Goal: Task Accomplishment & Management: Use online tool/utility

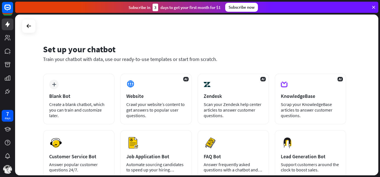
click at [373, 7] on icon at bounding box center [373, 7] width 5 height 5
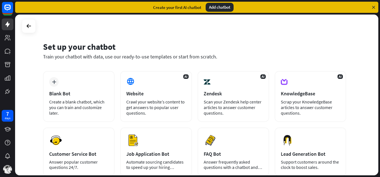
scroll to position [2, 0]
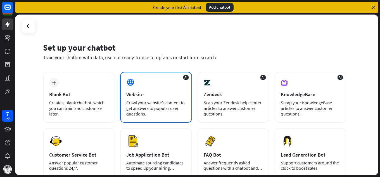
click at [137, 101] on div "Crawl your website’s content to get answers to popular user questions." at bounding box center [155, 108] width 59 height 17
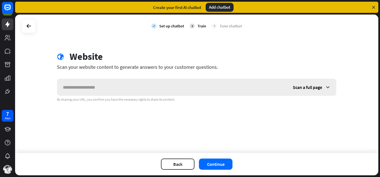
click at [135, 90] on input "text" at bounding box center [172, 87] width 230 height 17
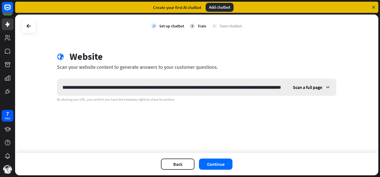
scroll to position [0, 16745]
type input "**********"
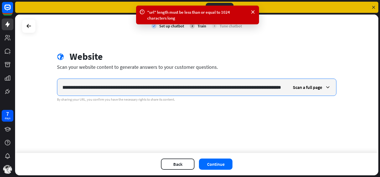
scroll to position [0, 0]
click at [214, 89] on input "text" at bounding box center [172, 87] width 230 height 17
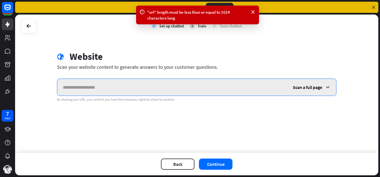
paste input "**********"
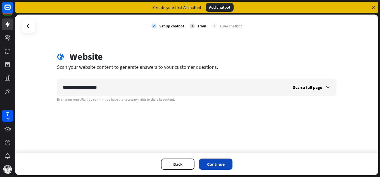
click at [230, 165] on button "Continue" at bounding box center [216, 164] width 34 height 11
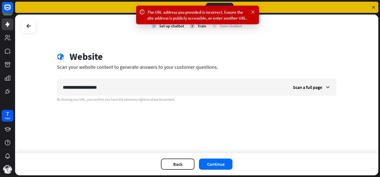
click at [251, 12] on icon at bounding box center [253, 12] width 6 height 6
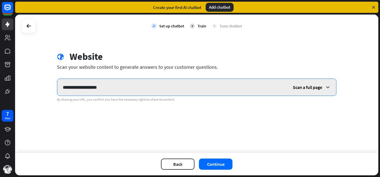
click at [145, 88] on input "**********" at bounding box center [172, 87] width 230 height 17
paste input "**********"
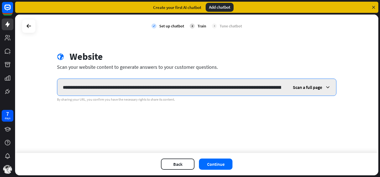
scroll to position [0, 264]
type input "**********"
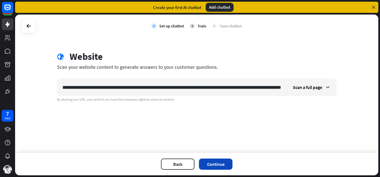
scroll to position [0, 0]
click at [208, 163] on button "Continue" at bounding box center [216, 164] width 34 height 11
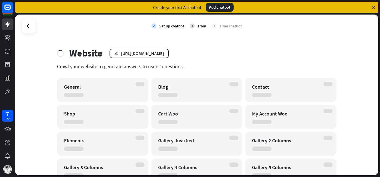
scroll to position [1, 0]
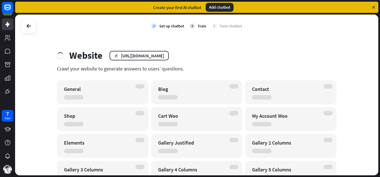
click at [115, 93] on div "General" at bounding box center [102, 92] width 91 height 24
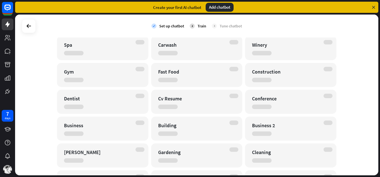
scroll to position [1076, 0]
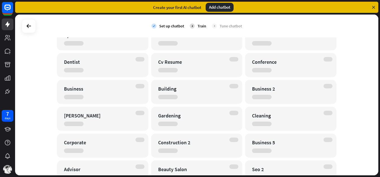
click at [198, 25] on div "Train" at bounding box center [202, 25] width 9 height 5
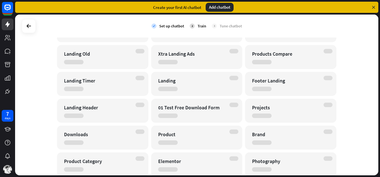
scroll to position [761, 0]
click at [29, 24] on icon at bounding box center [28, 26] width 7 height 7
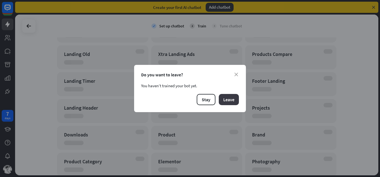
click at [232, 100] on button "Leave" at bounding box center [229, 99] width 20 height 11
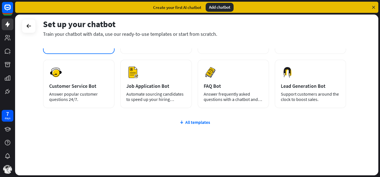
scroll to position [0, 0]
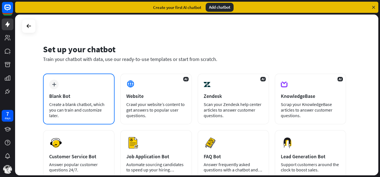
click at [80, 78] on div "plus Blank Bot Create a blank chatbot, which you can train and customize later." at bounding box center [79, 99] width 72 height 51
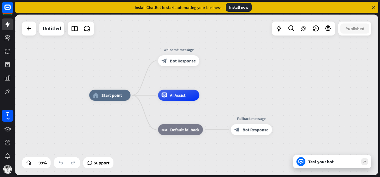
drag, startPoint x: 185, startPoint y: 97, endPoint x: 213, endPoint y: 81, distance: 31.9
click at [213, 81] on div "home_2 Start point Welcome message block_bot_response Bot Response Edit name mo…" at bounding box center [197, 95] width 364 height 161
